Goal: Information Seeking & Learning: Learn about a topic

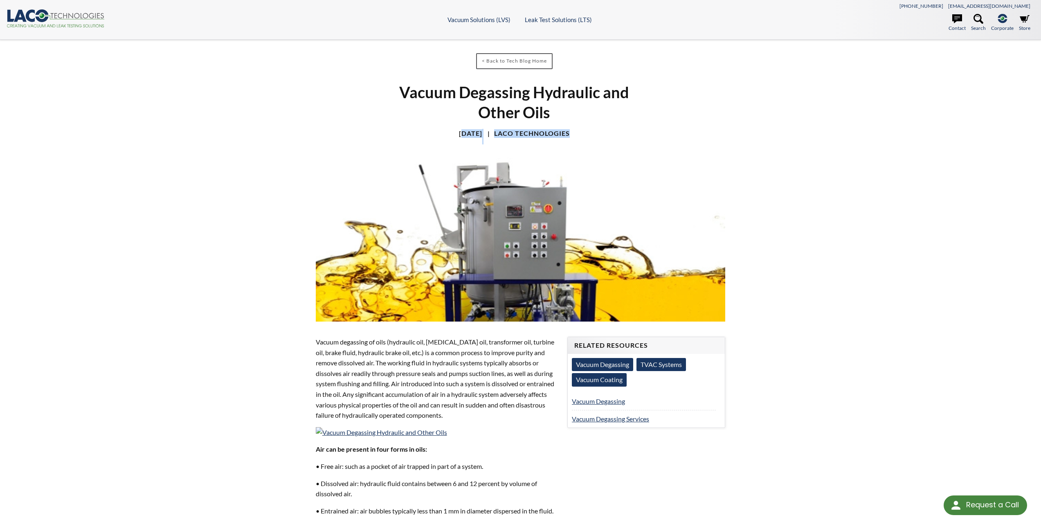
drag, startPoint x: 449, startPoint y: 132, endPoint x: 545, endPoint y: 155, distance: 99.2
click at [539, 147] on div "< Back to Tech Blog Home Vacuum Degassing Hydraulic and Other Oils [DATE] LACO …" at bounding box center [521, 181] width 420 height 283
click at [741, 199] on div "< Back to Tech Blog Home Vacuum Degassing Hydraulic and Other Oils [DATE] LACO …" at bounding box center [520, 448] width 523 height 816
click at [29, 19] on icon at bounding box center [30, 15] width 9 height 12
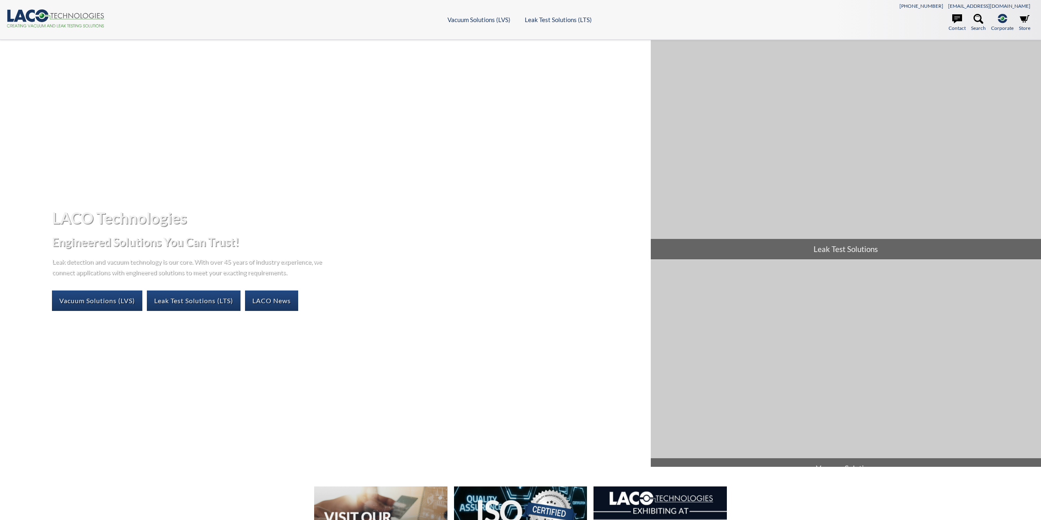
select select "Language Translate Widget"
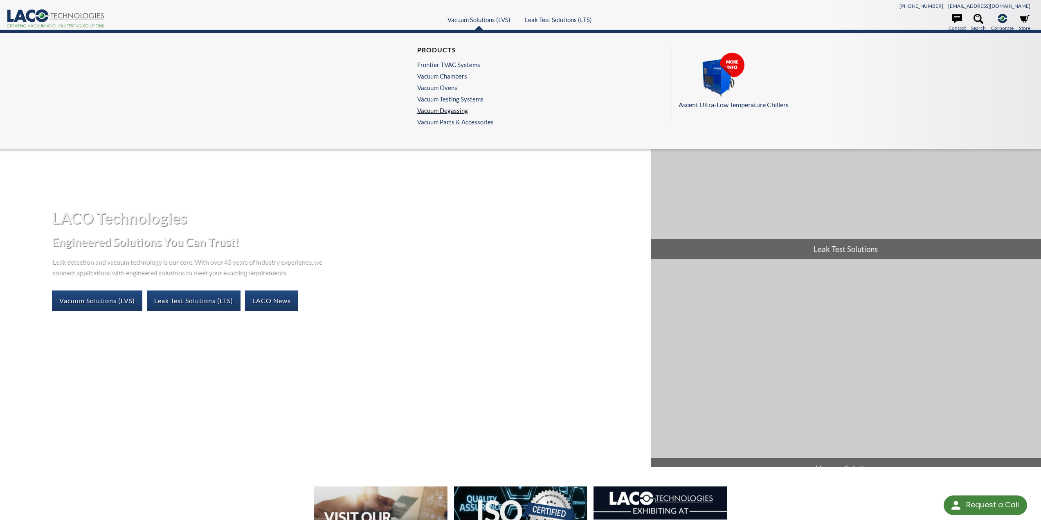
click at [448, 112] on link "Vacuum Degassing" at bounding box center [453, 110] width 72 height 7
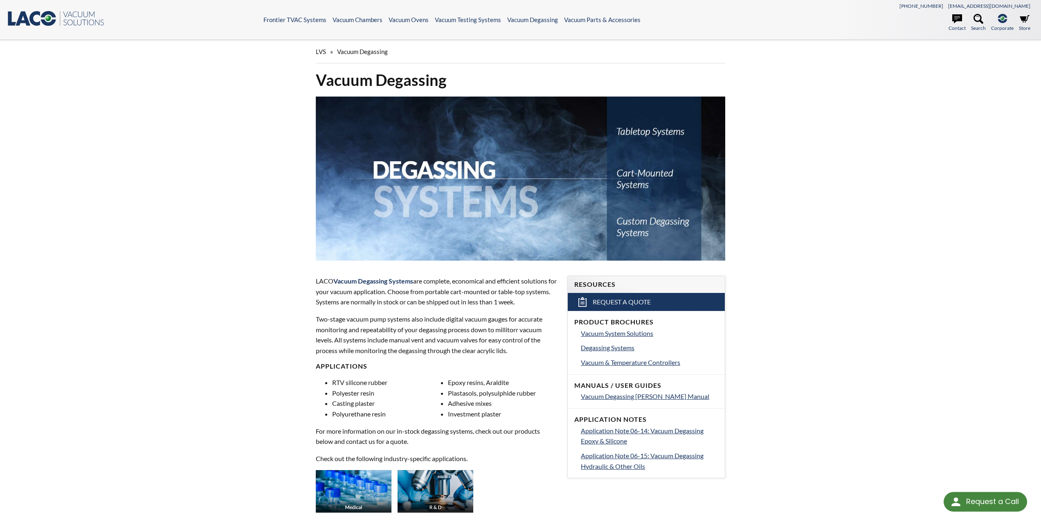
select select "Language Translate Widget"
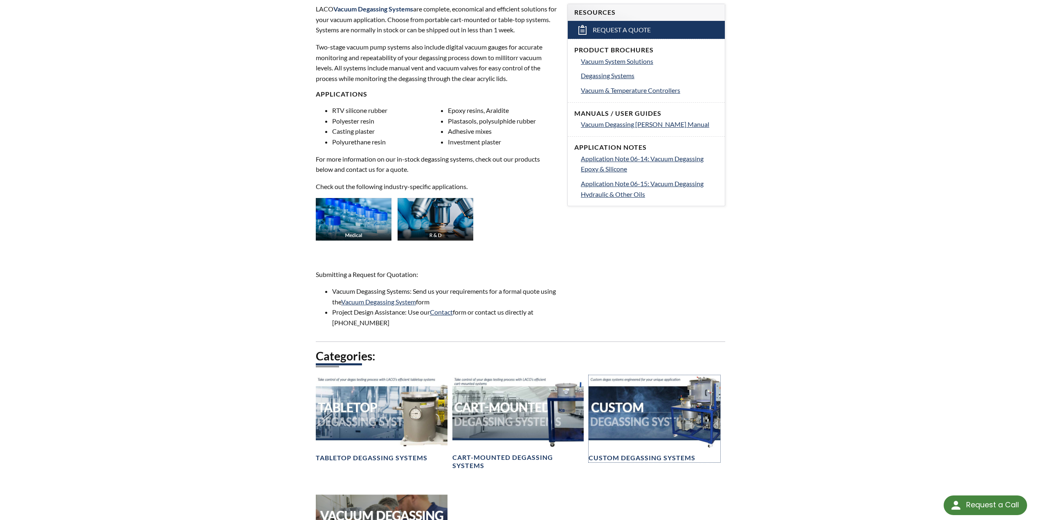
scroll to position [286, 0]
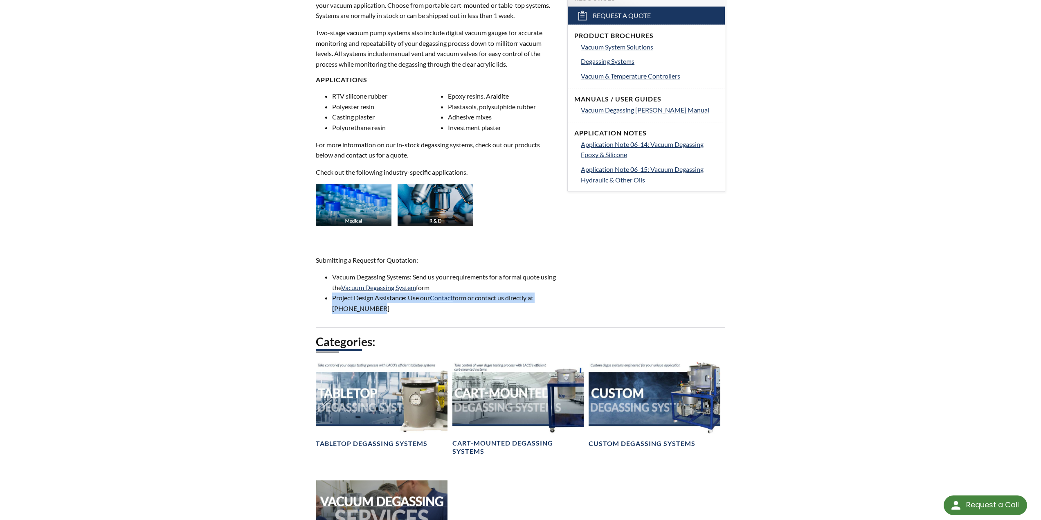
drag, startPoint x: 333, startPoint y: 297, endPoint x: 399, endPoint y: 310, distance: 67.0
click at [399, 310] on li "Project Design Assistance: Use our Contact form or contact us directly at 800-4…" at bounding box center [444, 302] width 225 height 21
click at [398, 310] on li "Project Design Assistance: Use our Contact form or contact us directly at 800-4…" at bounding box center [444, 302] width 225 height 21
click at [281, 208] on div "Vacuum Degassing LACO Vacuum Degassing Systems are complete, economical and eff…" at bounding box center [520, 243] width 523 height 919
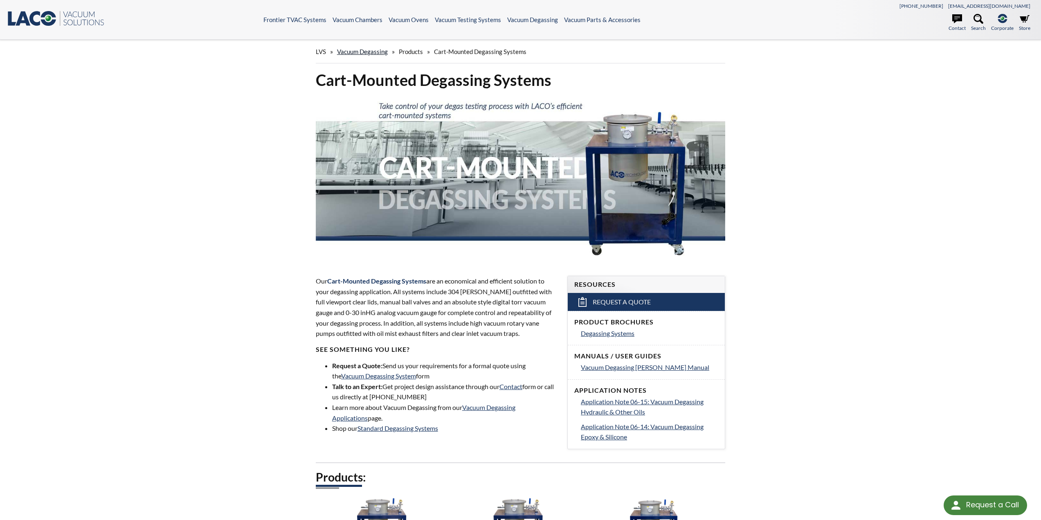
click at [373, 49] on link "Vacuum Degassing" at bounding box center [362, 51] width 51 height 7
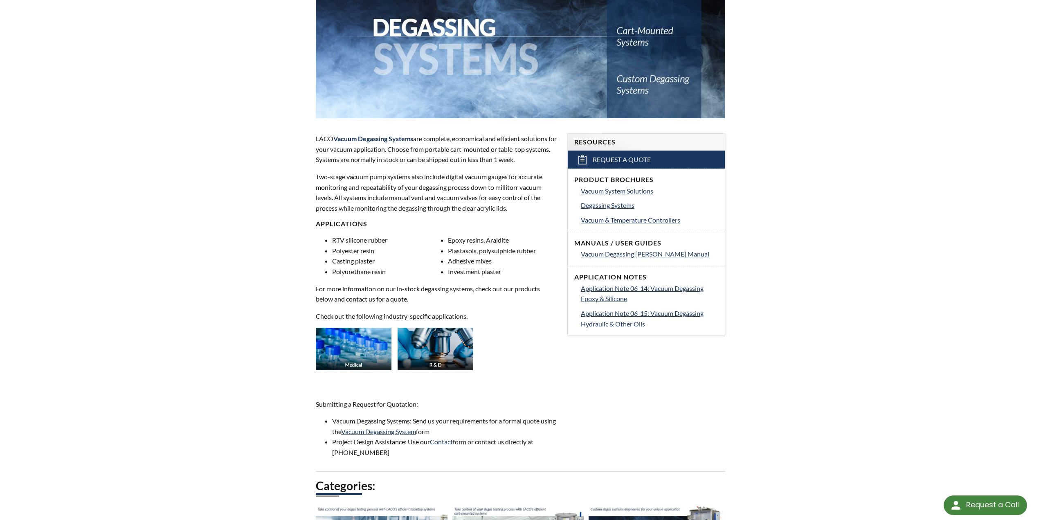
scroll to position [142, 0]
click at [624, 206] on span "Degassing Systems" at bounding box center [608, 206] width 54 height 8
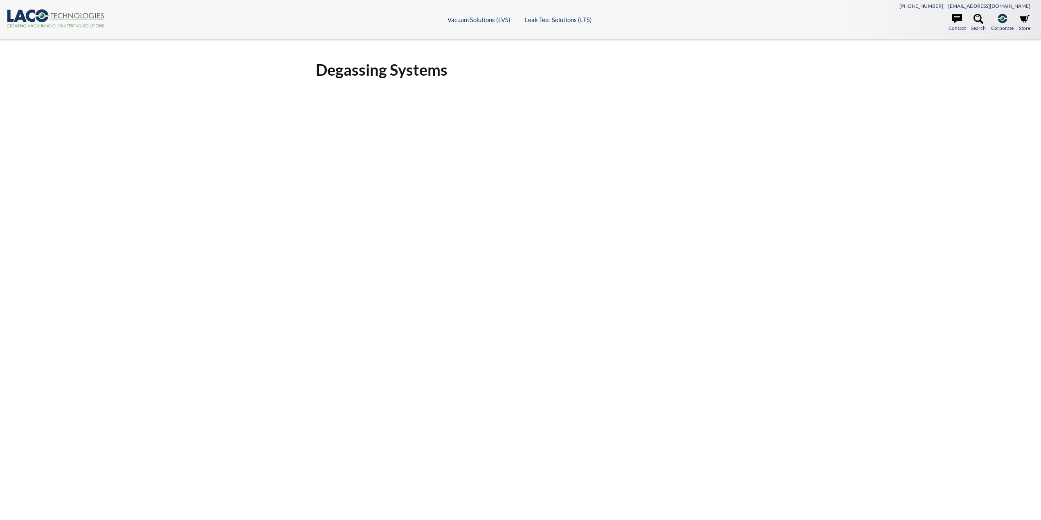
select select "Language Translate Widget"
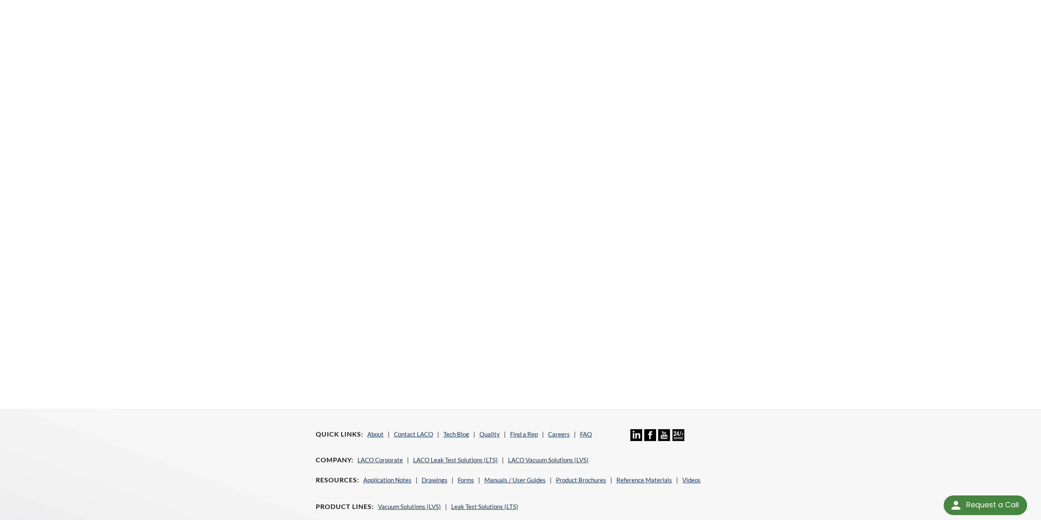
scroll to position [107, 0]
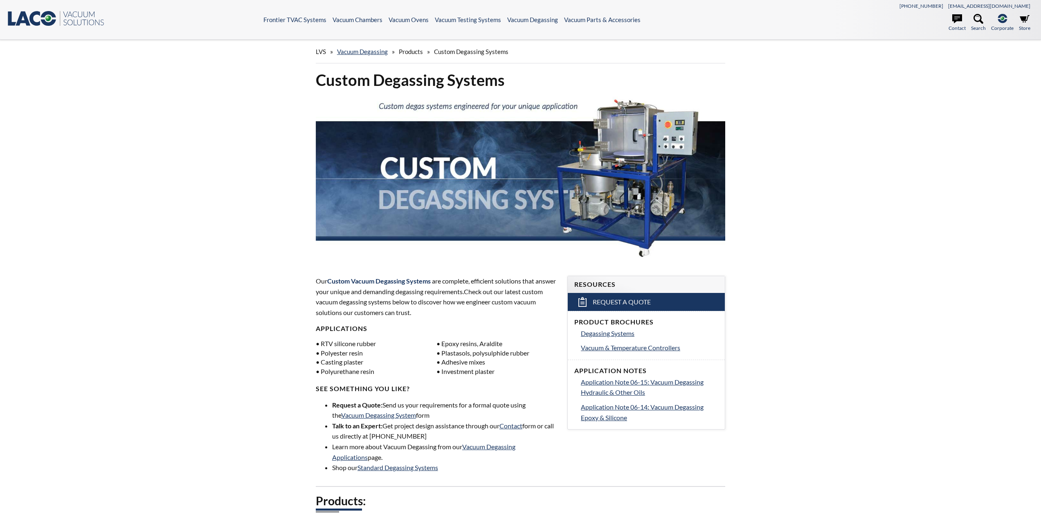
select select "Language Translate Widget"
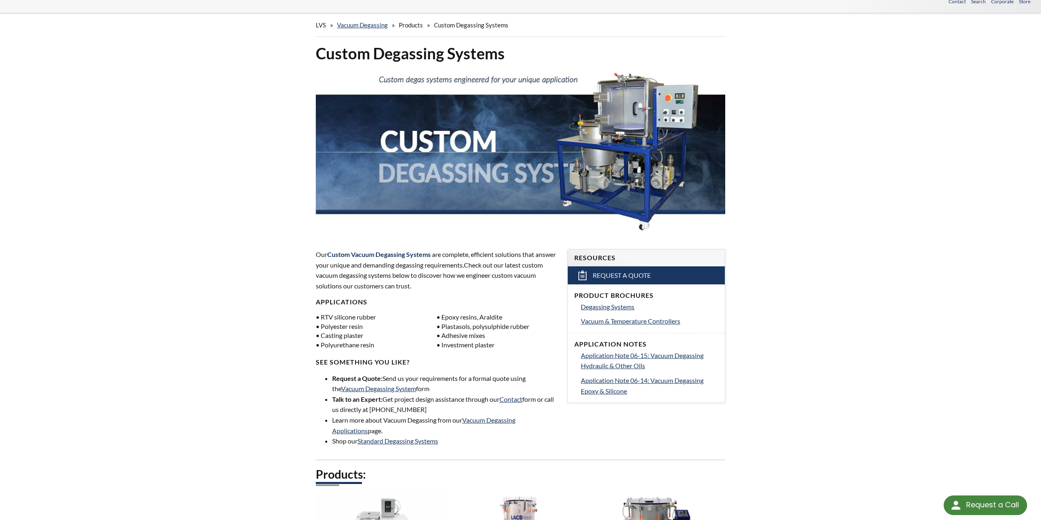
scroll to position [41, 0]
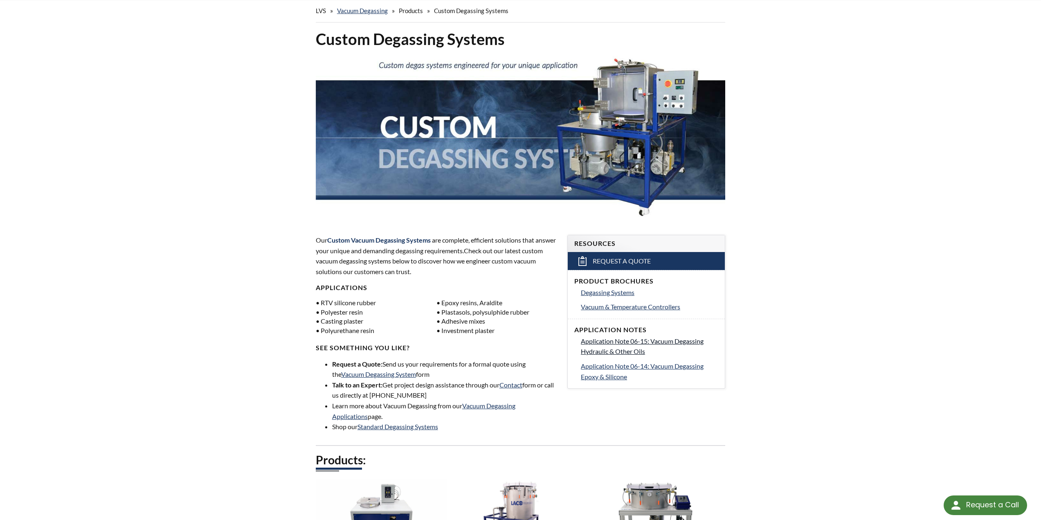
click at [629, 341] on span "Application Note 06-15: Vacuum Degassing Hydraulic & Other Oils" at bounding box center [642, 346] width 123 height 18
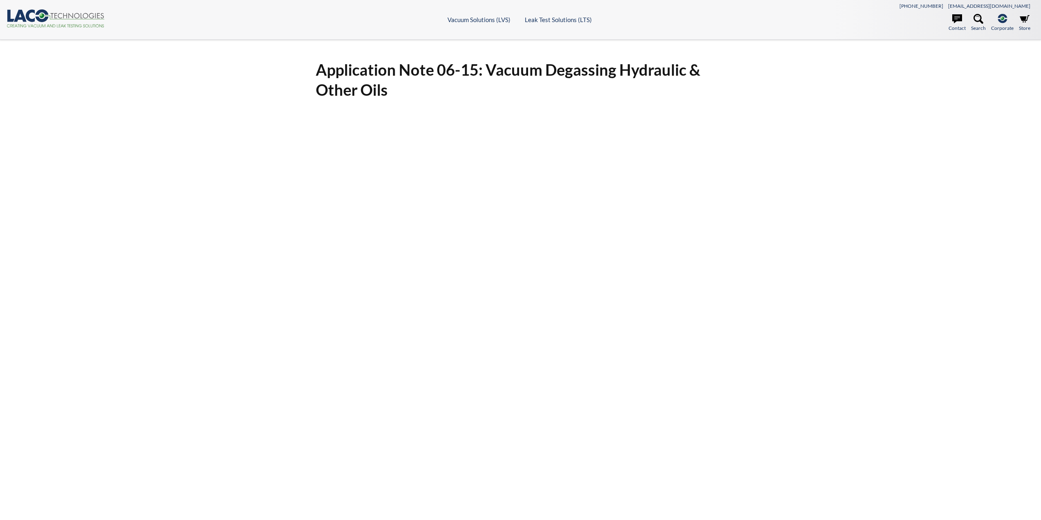
select select "Language Translate Widget"
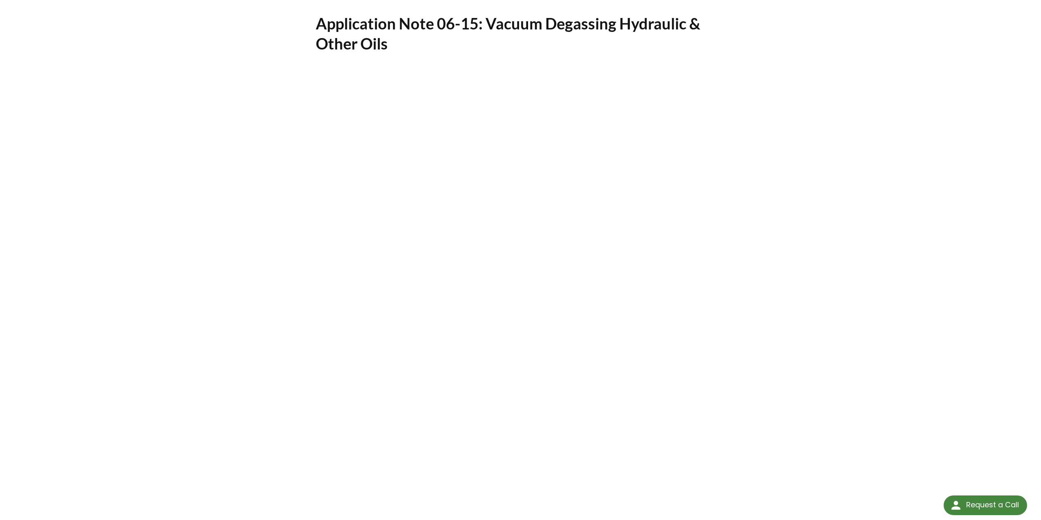
scroll to position [123, 0]
